Goal: Transaction & Acquisition: Purchase product/service

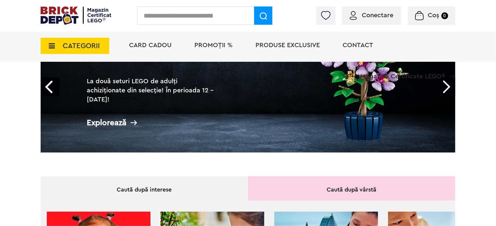
scroll to position [83, 0]
click at [446, 81] on li "Magazine Certificate LEGO®" at bounding box center [398, 73] width 114 height 22
click at [454, 89] on link "Next" at bounding box center [445, 87] width 19 height 19
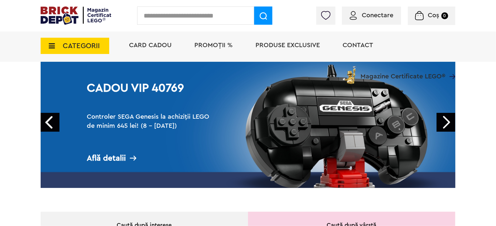
scroll to position [44, 0]
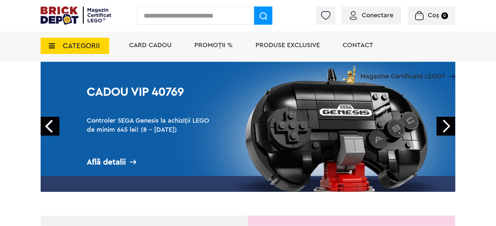
click at [446, 119] on link "Next" at bounding box center [445, 126] width 19 height 19
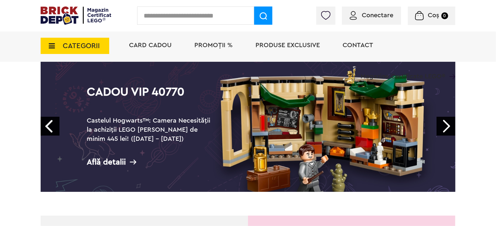
click at [446, 119] on link "Next" at bounding box center [445, 126] width 19 height 19
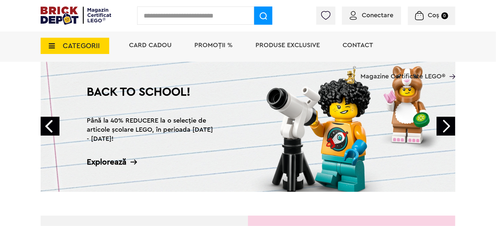
click at [446, 119] on link "Next" at bounding box center [445, 126] width 19 height 19
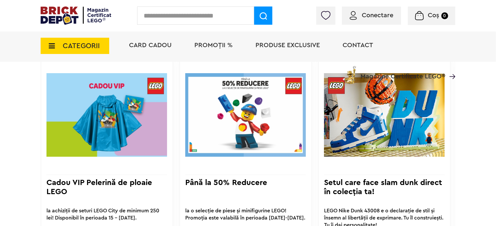
scroll to position [485, 0]
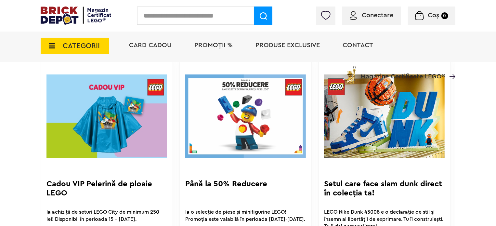
click at [220, 51] on li "PROMOȚII %" at bounding box center [213, 46] width 51 height 32
click at [217, 43] on span "PROMOȚII %" at bounding box center [213, 45] width 38 height 6
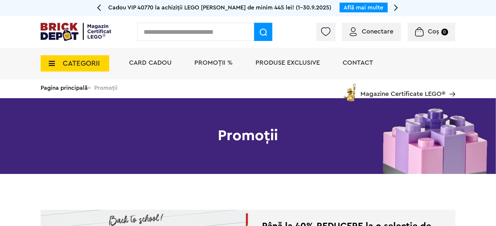
drag, startPoint x: 0, startPoint y: 0, endPoint x: 215, endPoint y: 40, distance: 218.8
click at [215, 40] on div "Conectare Coș 0" at bounding box center [248, 32] width 496 height 32
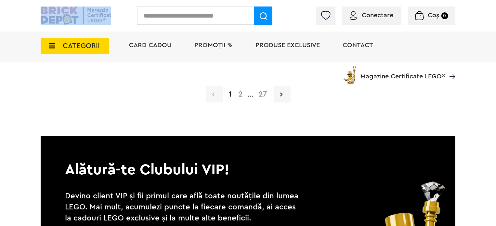
scroll to position [1731, 0]
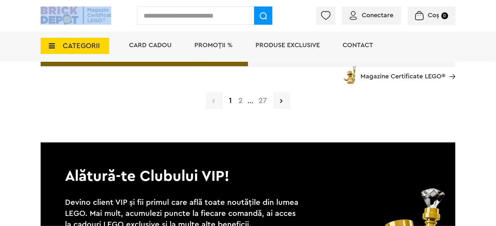
click at [242, 104] on link "2" at bounding box center [240, 101] width 11 height 8
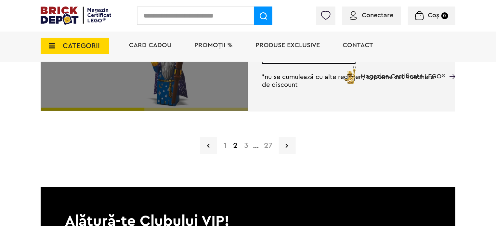
scroll to position [1686, 0]
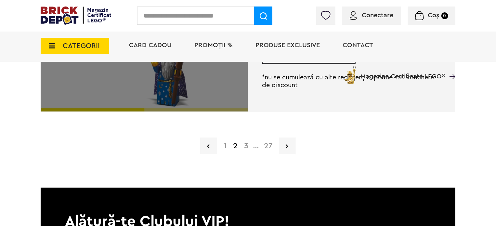
click at [267, 142] on link "27" at bounding box center [268, 146] width 15 height 8
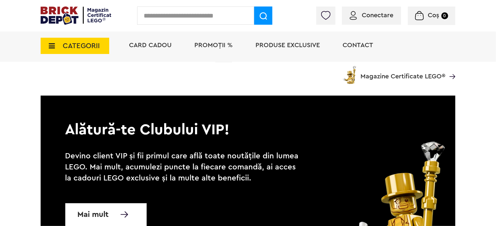
scroll to position [961, 0]
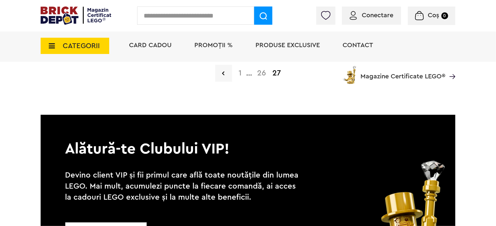
click at [260, 71] on div "Card Cadou PROMOȚII % Produse exclusive Contact Magazine Certificate LEGO®" at bounding box center [289, 57] width 333 height 54
click at [261, 73] on div "Card Cadou PROMOȚII % Produse exclusive Contact Magazine Certificate LEGO®" at bounding box center [289, 57] width 333 height 54
click at [261, 68] on div "Card Cadou PROMOȚII % Produse exclusive Contact Magazine Certificate LEGO®" at bounding box center [289, 57] width 333 height 54
click at [110, 44] on div "CATEGORII Jucării LEGO Card Cadou LEGO Animal Crossing Nou Architecture Nou Art…" at bounding box center [248, 57] width 415 height 54
click at [97, 46] on span "CATEGORII" at bounding box center [81, 45] width 37 height 7
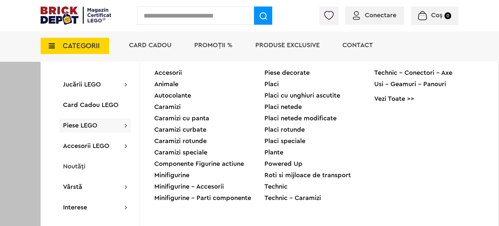
click at [301, 197] on div "Technic - Caramizi" at bounding box center [320, 198] width 110 height 6
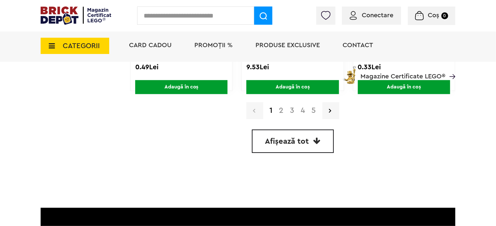
scroll to position [1973, 0]
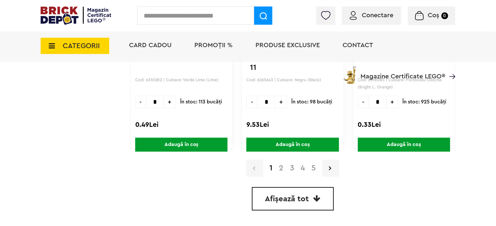
click at [282, 166] on link "2" at bounding box center [281, 168] width 11 height 8
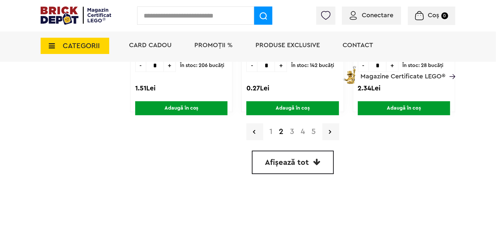
scroll to position [1887, 0]
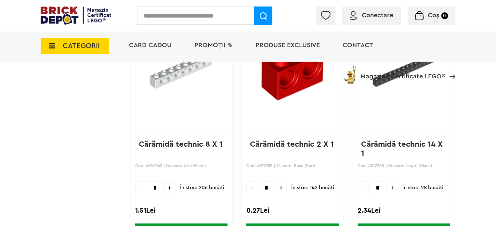
click at [214, 15] on input "text" at bounding box center [195, 15] width 117 height 18
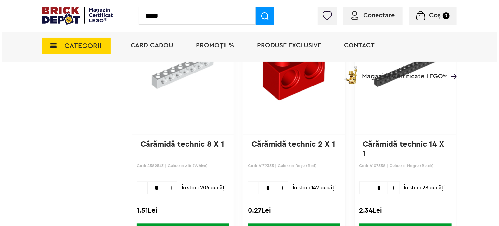
scroll to position [1888, 0]
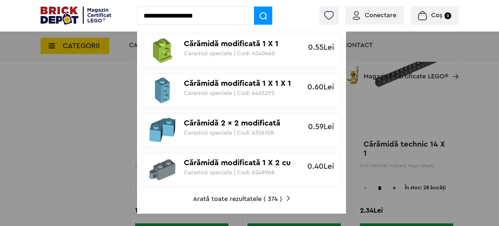
type input "**********"
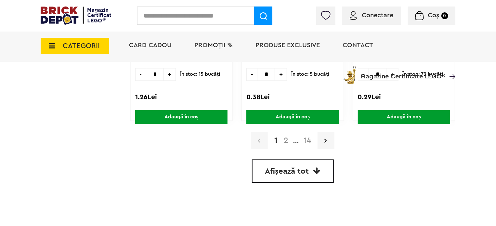
scroll to position [1897, 0]
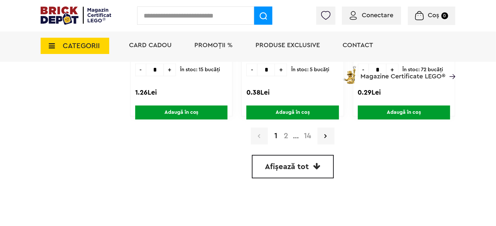
click at [283, 137] on link "2" at bounding box center [285, 136] width 11 height 8
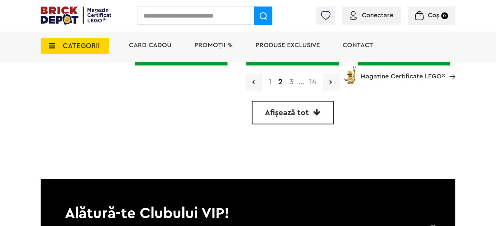
scroll to position [1950, 0]
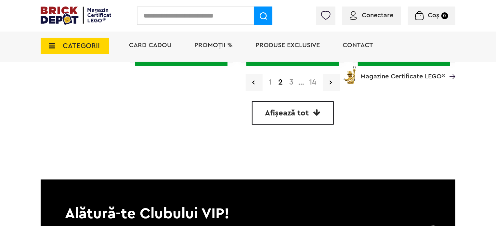
click at [300, 121] on link "Afișează tot" at bounding box center [293, 112] width 82 height 23
click at [297, 112] on span "Afișează tot" at bounding box center [287, 113] width 44 height 8
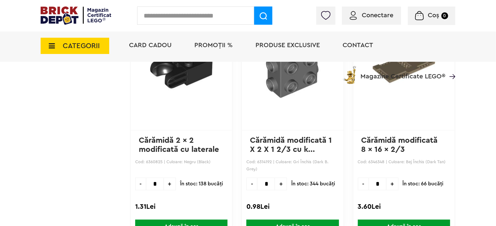
scroll to position [3251, 0]
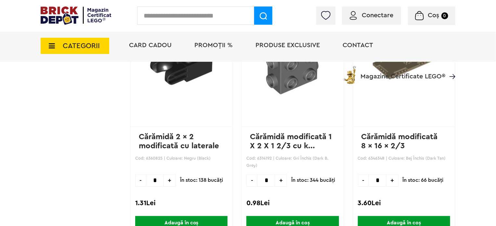
click at [167, 179] on span "+" at bounding box center [170, 180] width 12 height 13
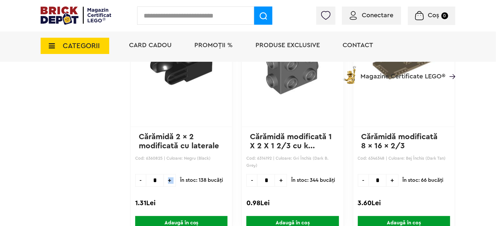
click at [167, 179] on span "+" at bounding box center [170, 180] width 12 height 13
click at [168, 175] on span "+" at bounding box center [170, 180] width 12 height 13
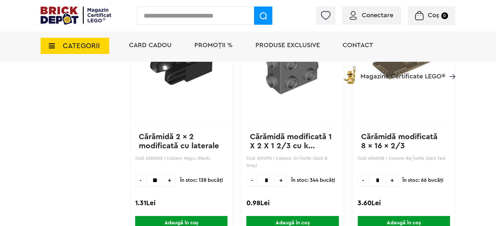
type input "**"
click at [166, 216] on span "Adaugă în coș" at bounding box center [181, 223] width 92 height 14
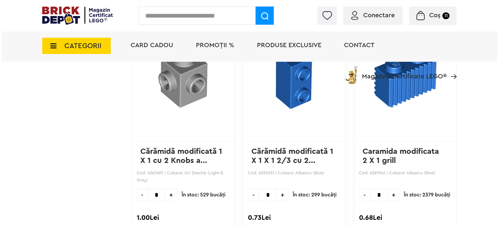
scroll to position [8469, 0]
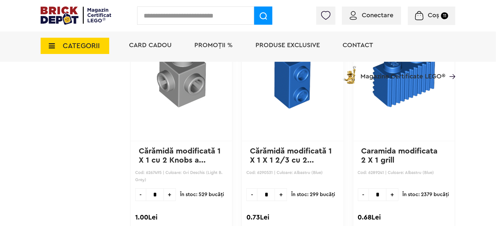
click at [169, 9] on input "text" at bounding box center [195, 15] width 117 height 18
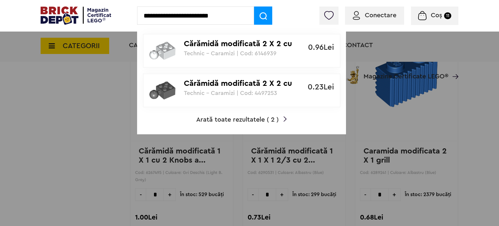
type input "**********"
click at [213, 121] on span "Arată toate rezultatele ( 2 )" at bounding box center [237, 119] width 83 height 6
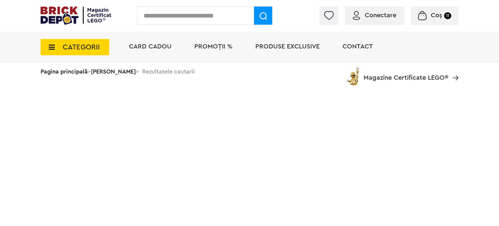
drag, startPoint x: 0, startPoint y: 0, endPoint x: 100, endPoint y: 177, distance: 203.9
click at [100, 96] on html "Adăugat în coș Cărămidă 2 x 2 modificată cu laterale închise 1.31Lei Către coșu…" at bounding box center [249, 48] width 499 height 96
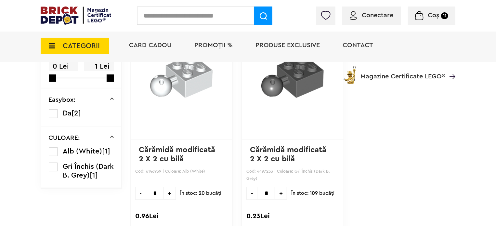
scroll to position [98, 0]
click at [276, 191] on span "+" at bounding box center [281, 193] width 12 height 13
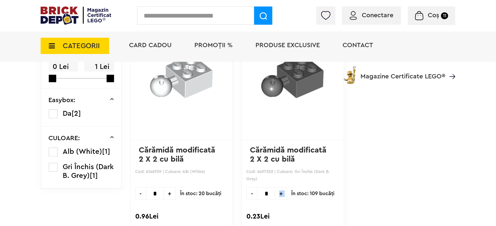
click at [276, 191] on span "+" at bounding box center [281, 193] width 12 height 13
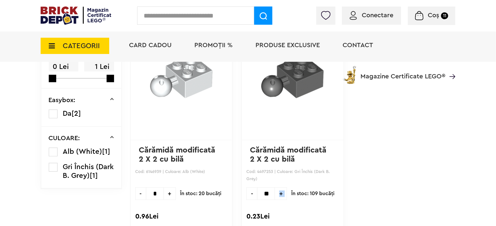
click at [276, 191] on span "+" at bounding box center [281, 193] width 12 height 13
type input "**"
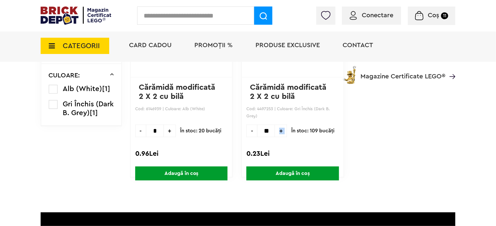
scroll to position [162, 0]
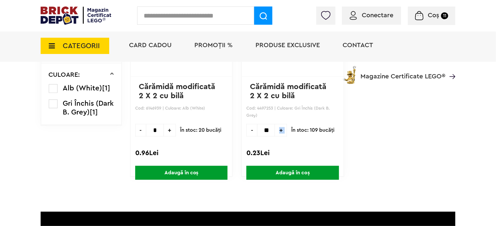
click at [268, 166] on span "Adaugă în coș" at bounding box center [292, 173] width 92 height 14
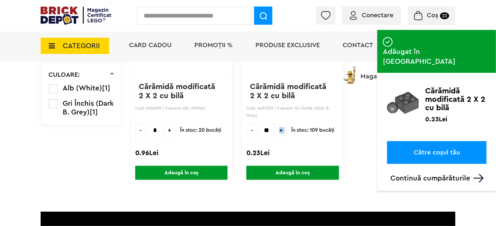
click at [411, 141] on link "Către coșul tău" at bounding box center [436, 152] width 99 height 23
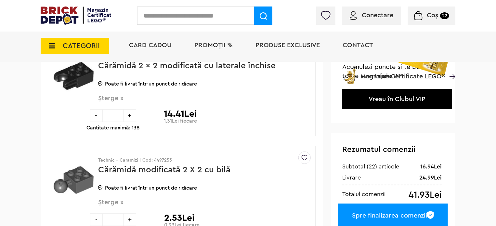
scroll to position [87, 0]
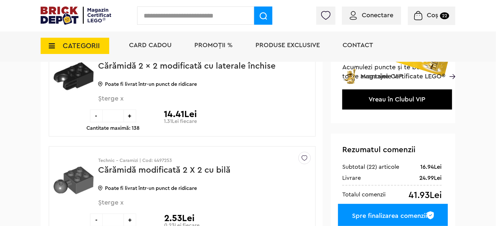
click at [82, 42] on span "CATEGORII" at bounding box center [81, 45] width 37 height 7
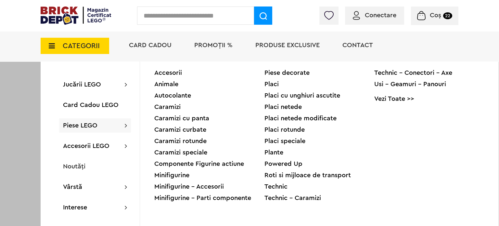
click at [266, 167] on div "Powered Up" at bounding box center [320, 164] width 110 height 6
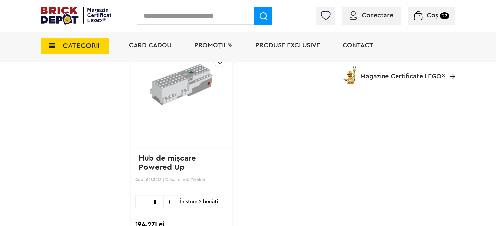
scroll to position [616, 0]
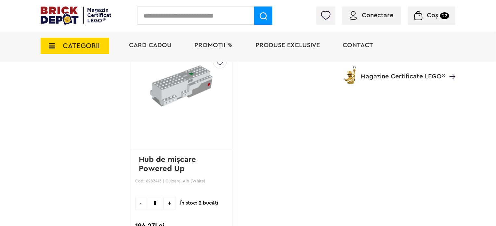
click at [84, 48] on span "CATEGORII" at bounding box center [81, 45] width 37 height 7
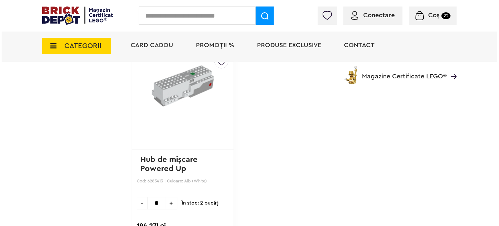
scroll to position [617, 0]
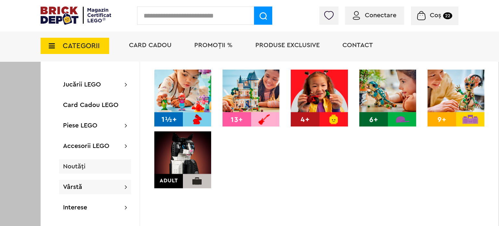
click at [74, 167] on span "Noutăți" at bounding box center [74, 166] width 22 height 6
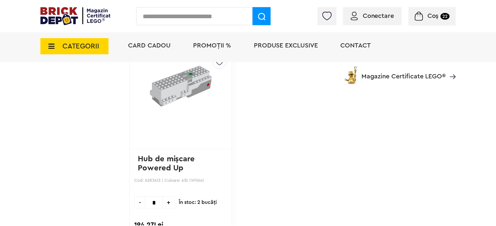
scroll to position [616, 0]
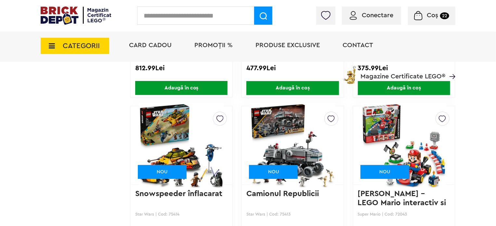
scroll to position [3263, 0]
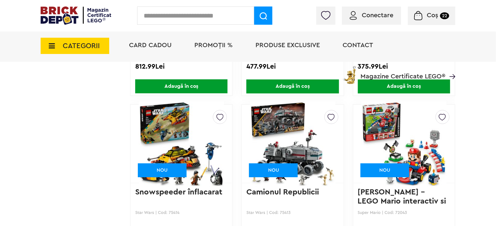
click at [90, 43] on span "CATEGORII" at bounding box center [81, 45] width 37 height 7
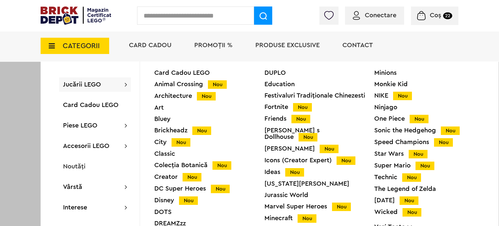
click at [266, 215] on div "Minecraft Nou" at bounding box center [320, 218] width 110 height 7
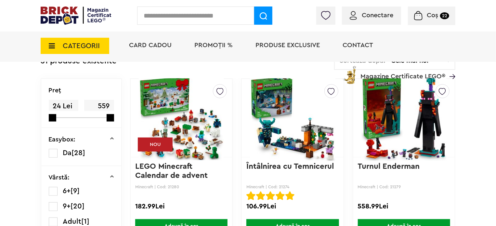
scroll to position [168, 0]
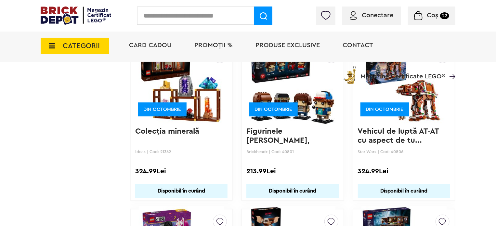
scroll to position [4979, 0]
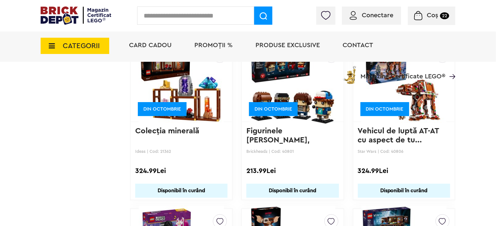
click at [68, 48] on span "CATEGORII" at bounding box center [81, 45] width 37 height 7
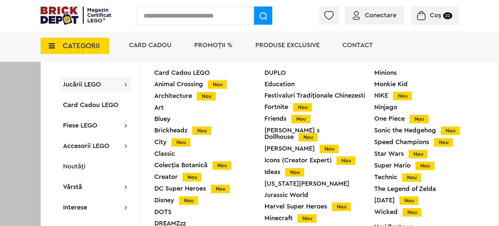
click at [379, 156] on div "Star Wars Nou" at bounding box center [429, 153] width 110 height 7
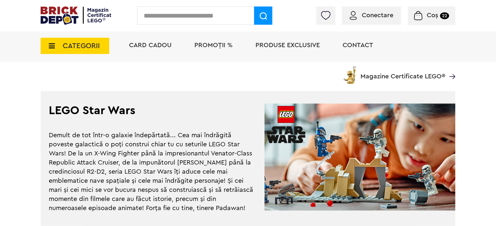
scroll to position [1737, 0]
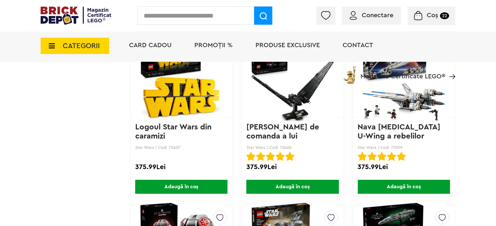
click at [63, 43] on span "CATEGORII" at bounding box center [81, 45] width 37 height 7
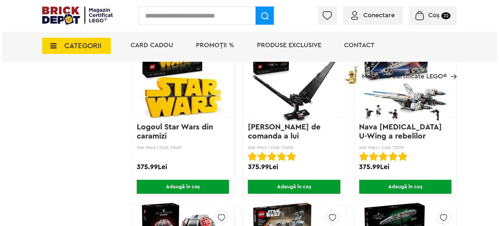
scroll to position [1200, 0]
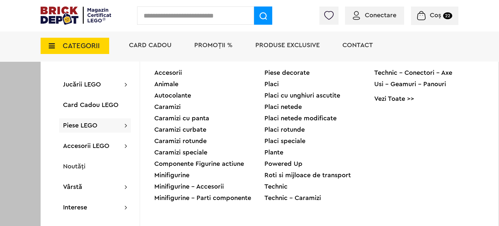
click at [269, 186] on div "Technic" at bounding box center [320, 186] width 110 height 6
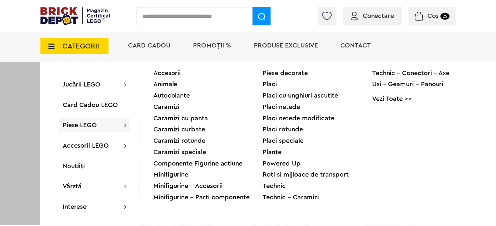
scroll to position [1200, 0]
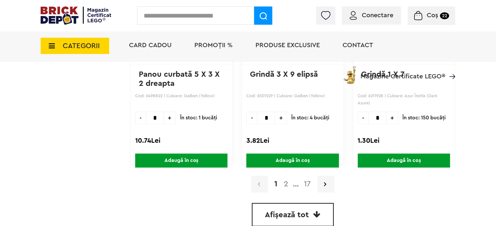
scroll to position [1967, 0]
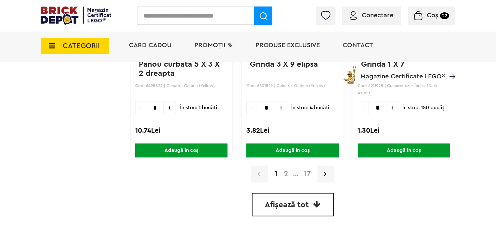
click at [58, 47] on span "CATEGORII" at bounding box center [75, 46] width 69 height 16
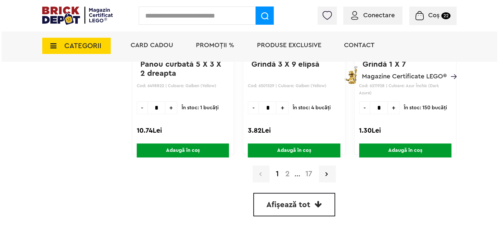
scroll to position [1968, 0]
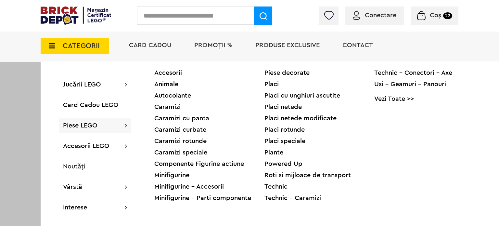
click at [191, 11] on input "text" at bounding box center [195, 15] width 117 height 18
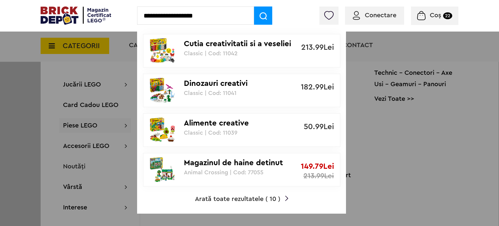
type input "**********"
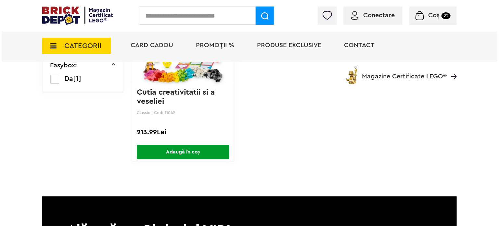
scroll to position [136, 0]
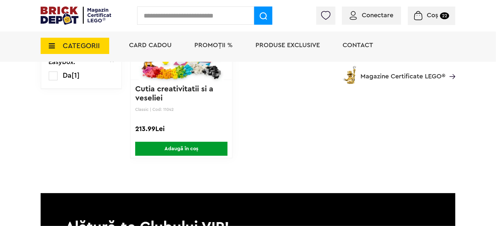
click at [221, 18] on input "text" at bounding box center [195, 15] width 117 height 18
click at [210, 14] on input "text" at bounding box center [195, 15] width 117 height 18
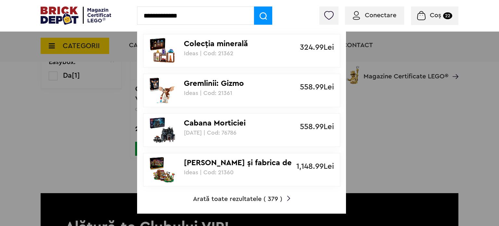
click at [210, 14] on input "**********" at bounding box center [195, 15] width 117 height 18
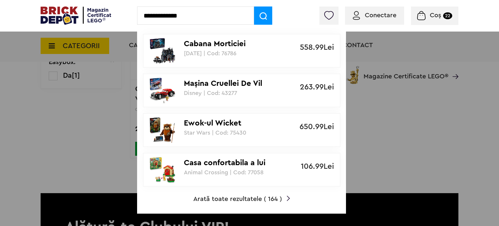
type input "**********"
click at [73, 35] on div at bounding box center [249, 113] width 499 height 226
click at [72, 53] on div at bounding box center [249, 113] width 499 height 226
click at [59, 9] on img at bounding box center [76, 15] width 71 height 18
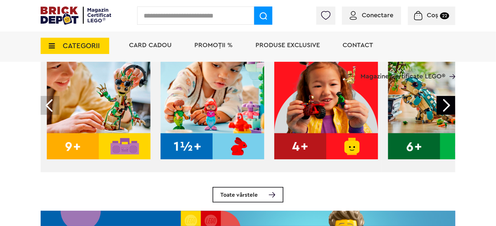
scroll to position [239, 0]
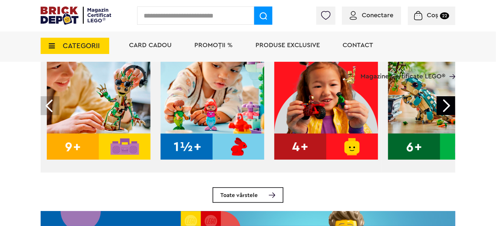
click at [71, 50] on span "CATEGORII" at bounding box center [75, 46] width 69 height 16
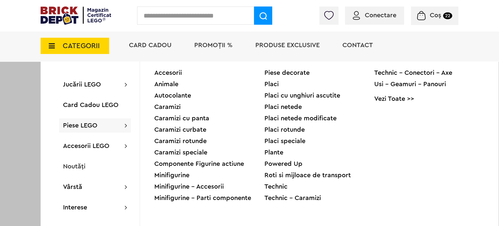
click at [287, 196] on div "Technic - Caramizi" at bounding box center [320, 198] width 110 height 6
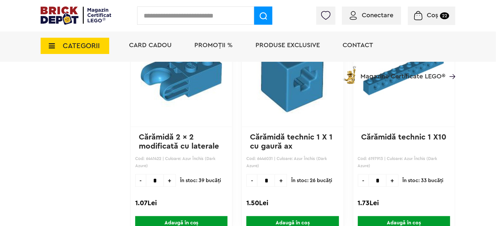
scroll to position [429, 0]
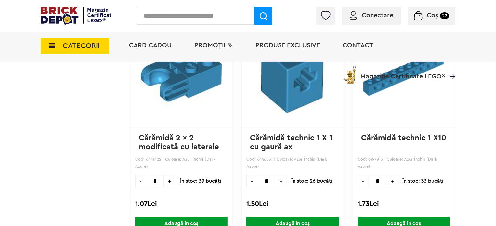
click at [287, 196] on div at bounding box center [288, 193] width 85 height 9
click at [203, 17] on input "text" at bounding box center [195, 15] width 117 height 18
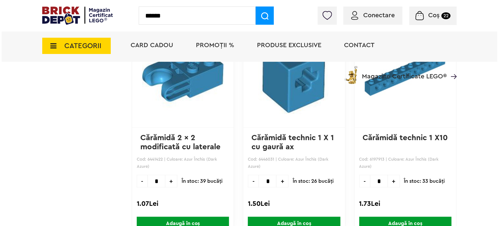
scroll to position [429, 0]
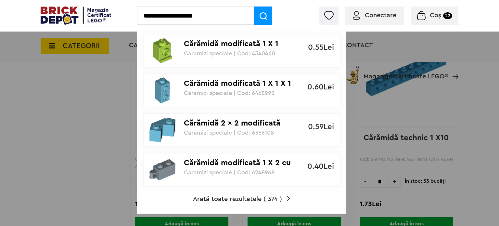
type input "**********"
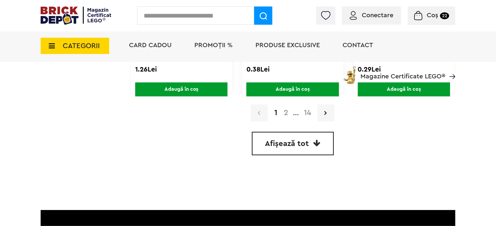
scroll to position [1919, 0]
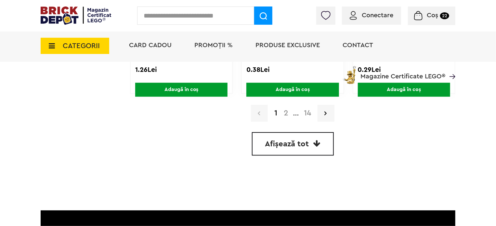
click at [269, 140] on span "Afișează tot" at bounding box center [287, 144] width 44 height 8
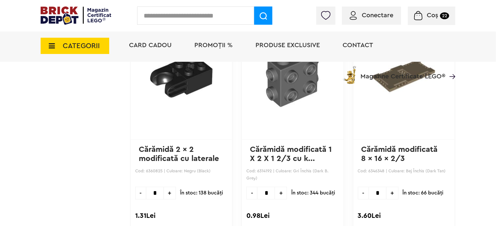
scroll to position [3256, 0]
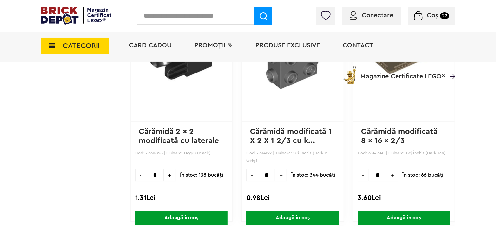
click at [170, 171] on span "+" at bounding box center [170, 175] width 12 height 13
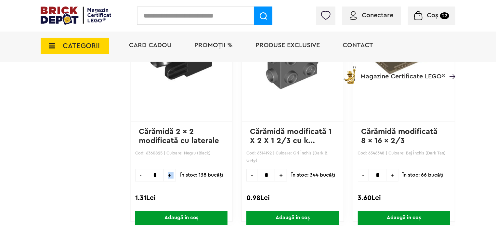
click at [170, 171] on span "+" at bounding box center [170, 175] width 12 height 13
type input "*"
click at [165, 211] on span "Adaugă în coș" at bounding box center [181, 218] width 92 height 14
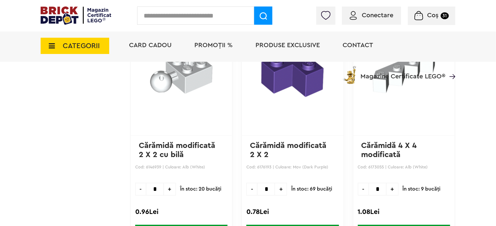
scroll to position [10776, 0]
click at [423, 17] on span "Coș 31" at bounding box center [431, 15] width 34 height 6
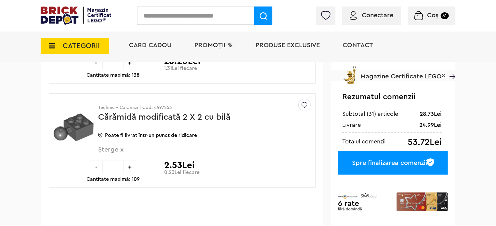
scroll to position [132, 0]
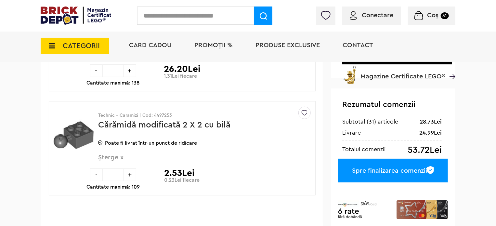
click at [128, 171] on div "+" at bounding box center [129, 174] width 13 height 13
type input "**"
click at [0, 0] on div at bounding box center [0, 0] width 0 height 0
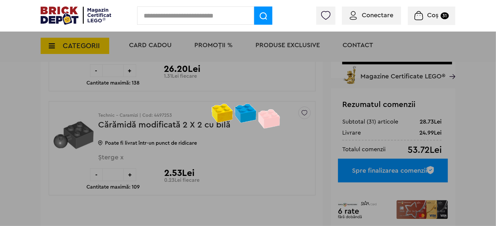
click at [128, 171] on div at bounding box center [248, 113] width 496 height 226
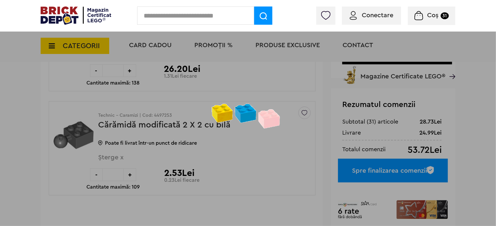
click at [128, 171] on div at bounding box center [248, 113] width 496 height 226
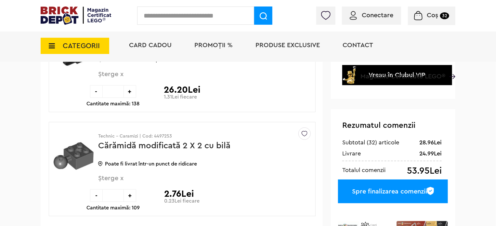
scroll to position [112, 0]
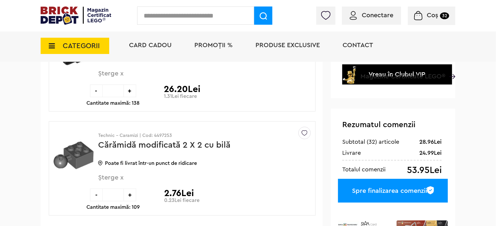
click at [128, 190] on div "+" at bounding box center [129, 194] width 13 height 13
type input "**"
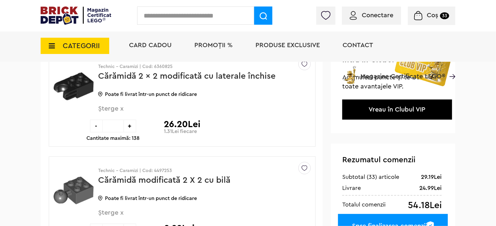
scroll to position [129, 0]
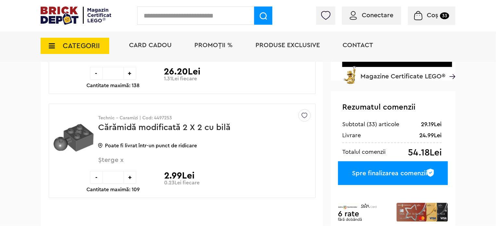
click at [111, 180] on input "**" at bounding box center [113, 177] width 21 height 13
click at [117, 176] on input "**" at bounding box center [113, 177] width 21 height 13
type input "*"
type input "**"
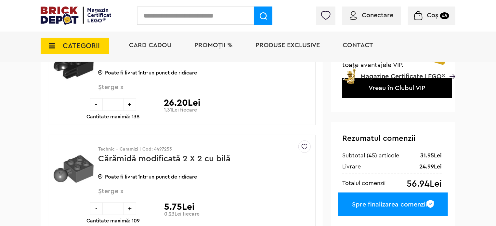
scroll to position [97, 0]
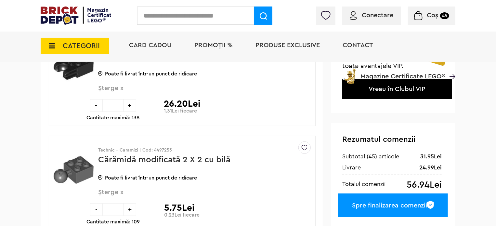
click at [117, 109] on input "**" at bounding box center [113, 105] width 21 height 13
type input "**"
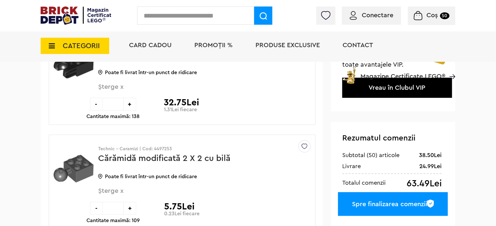
scroll to position [103, 0]
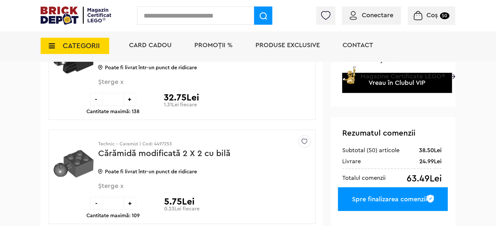
click at [132, 99] on div "+" at bounding box center [129, 99] width 13 height 13
type input "**"
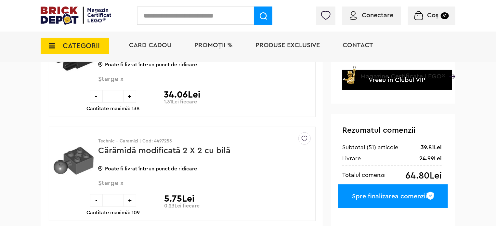
scroll to position [107, 0]
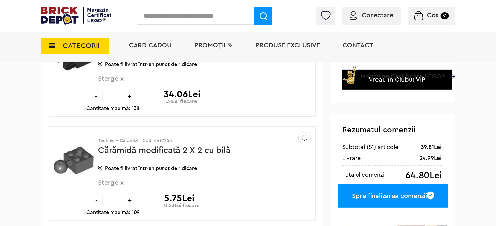
click at [130, 196] on div "+" at bounding box center [129, 200] width 13 height 13
type input "**"
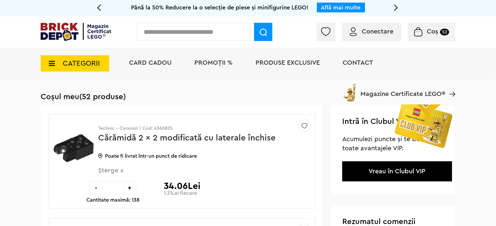
click at [130, 196] on div "- ** + Cantitate maximă: 138" at bounding box center [112, 191] width 53 height 21
